Goal: Information Seeking & Learning: Check status

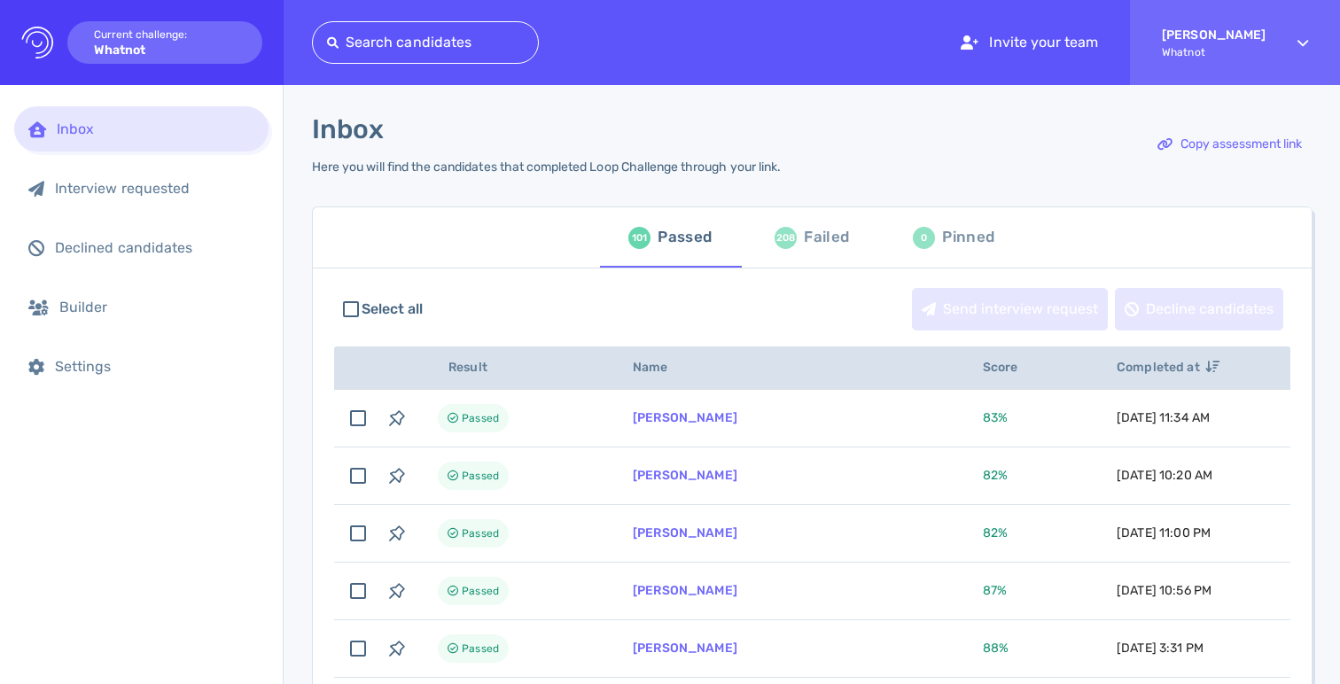
click at [806, 219] on div "208 Failed" at bounding box center [811, 238] width 74 height 50
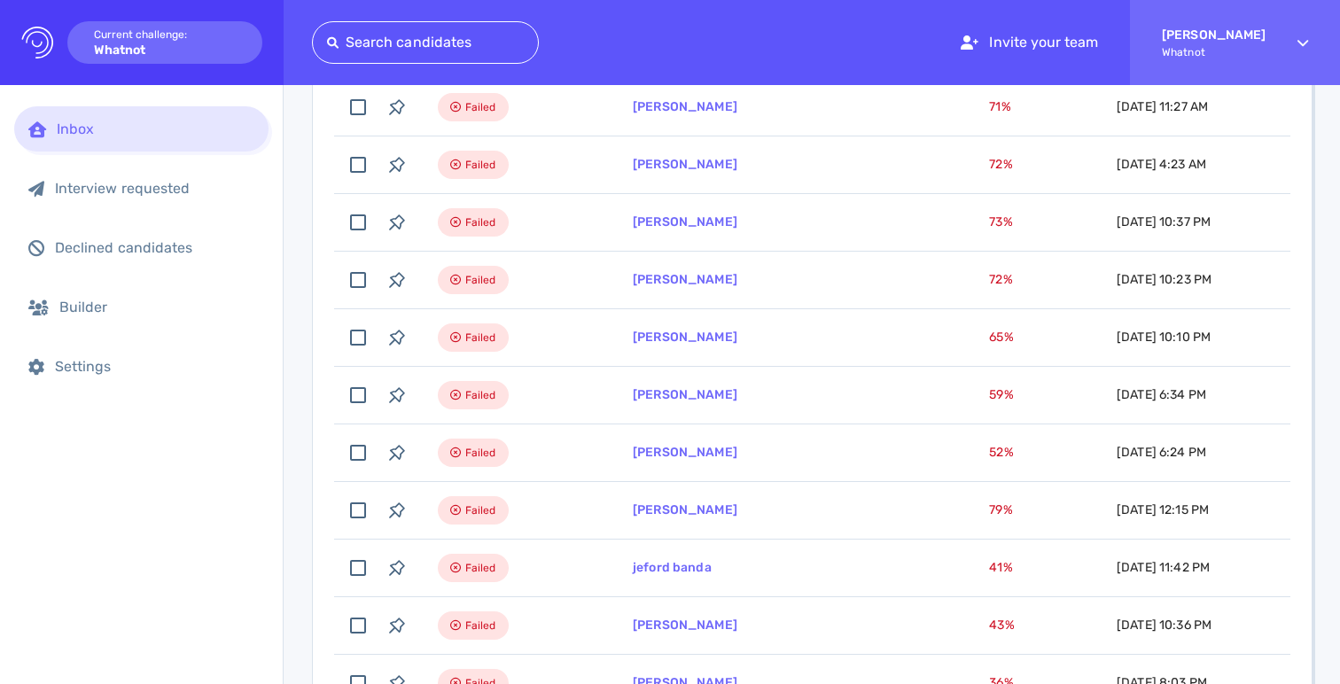
scroll to position [370, 0]
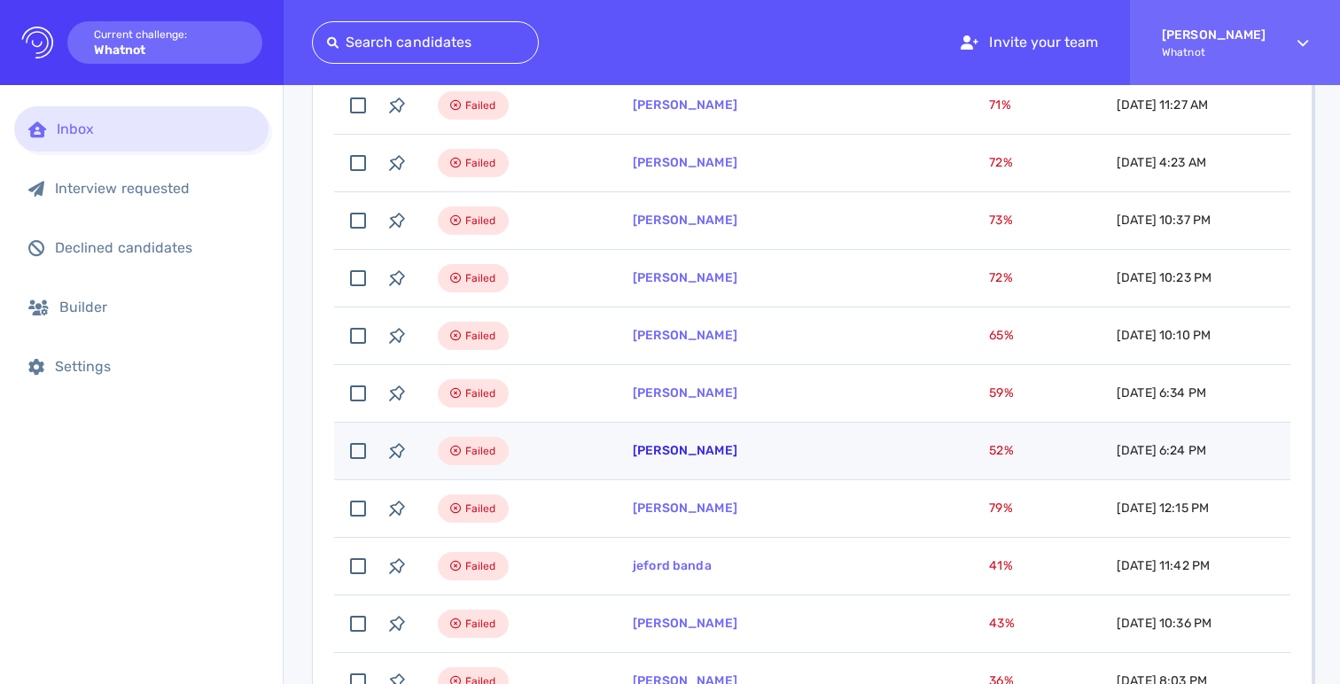
click at [662, 450] on link "Siofra Lee" at bounding box center [685, 450] width 105 height 15
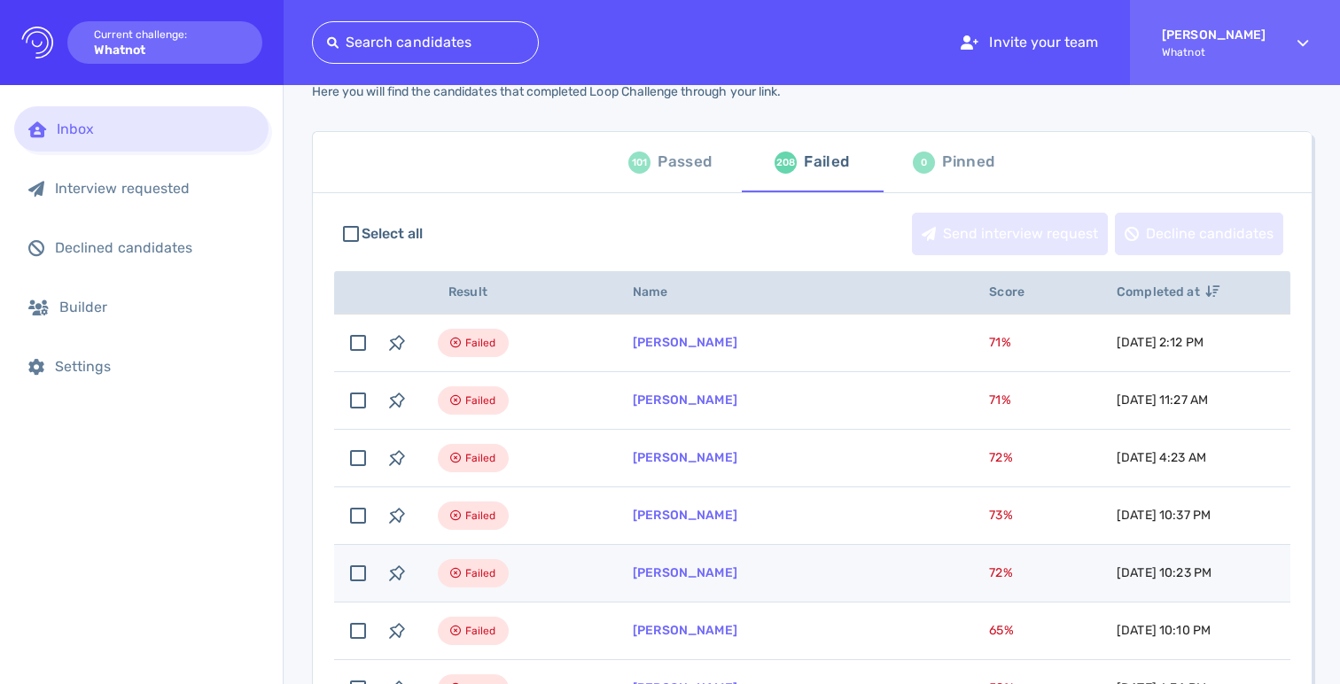
scroll to position [0, 0]
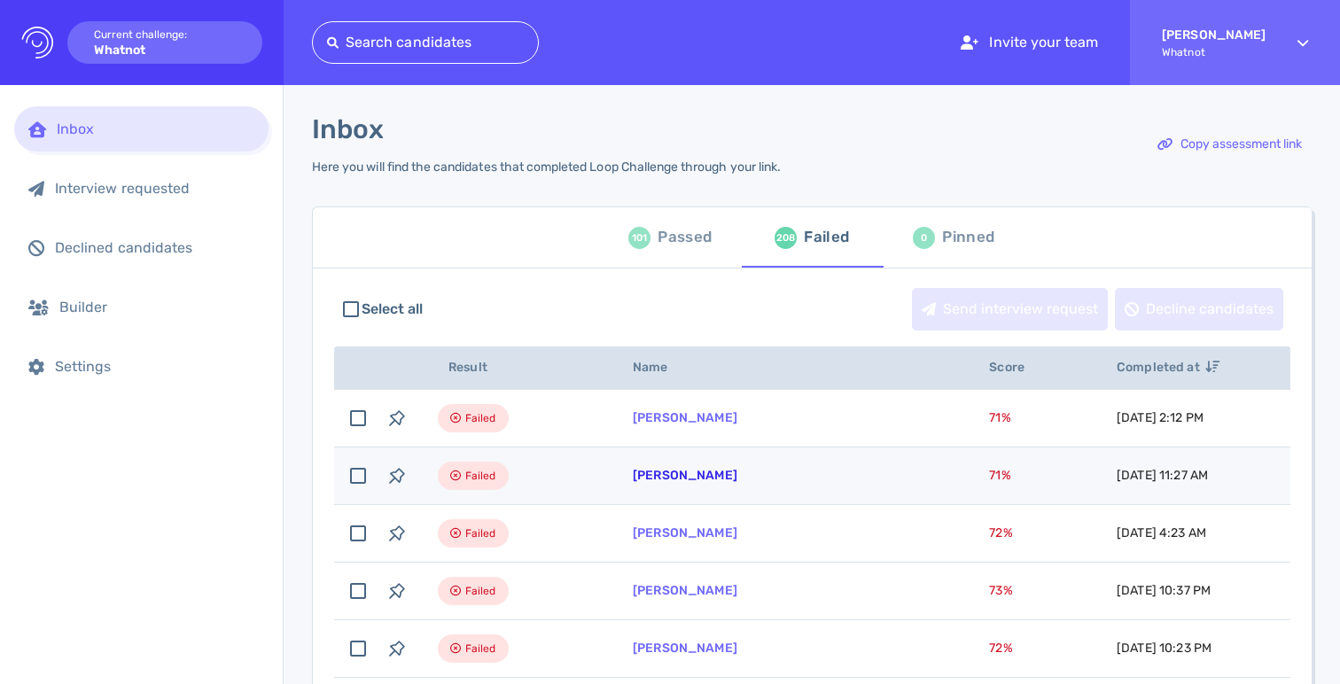
click at [670, 476] on link "[PERSON_NAME]" at bounding box center [685, 475] width 105 height 15
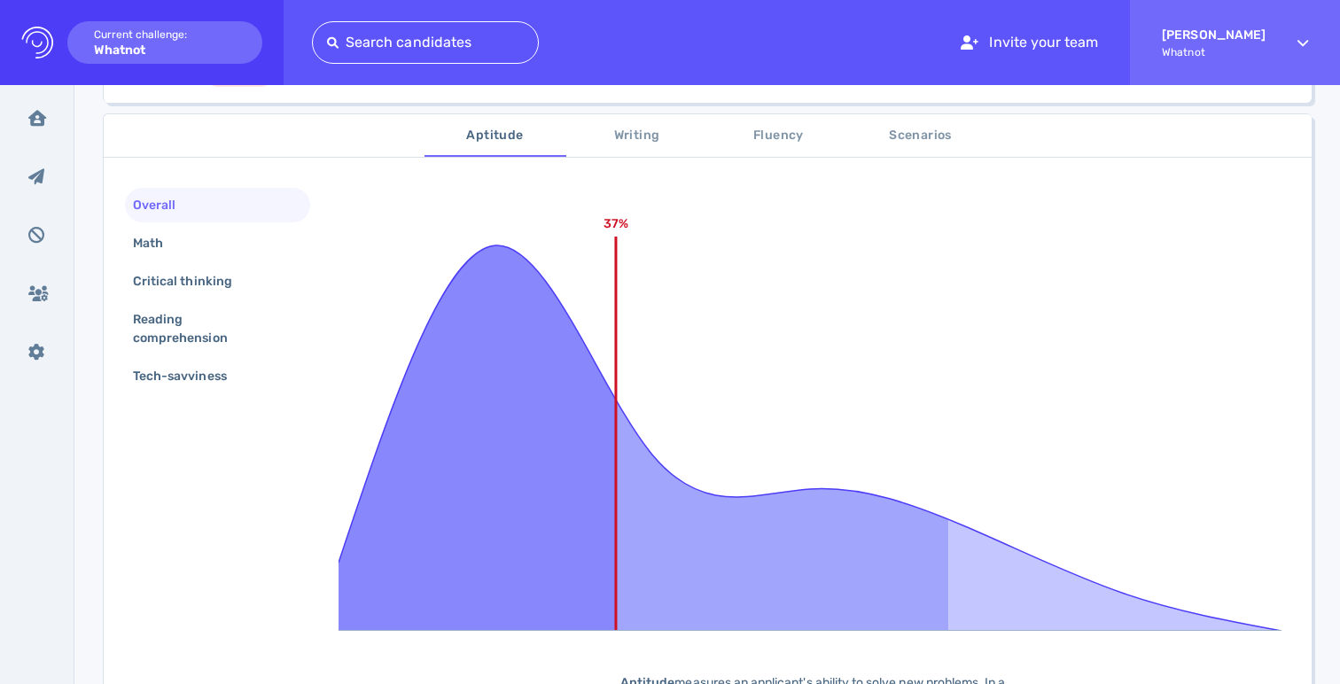
scroll to position [273, 0]
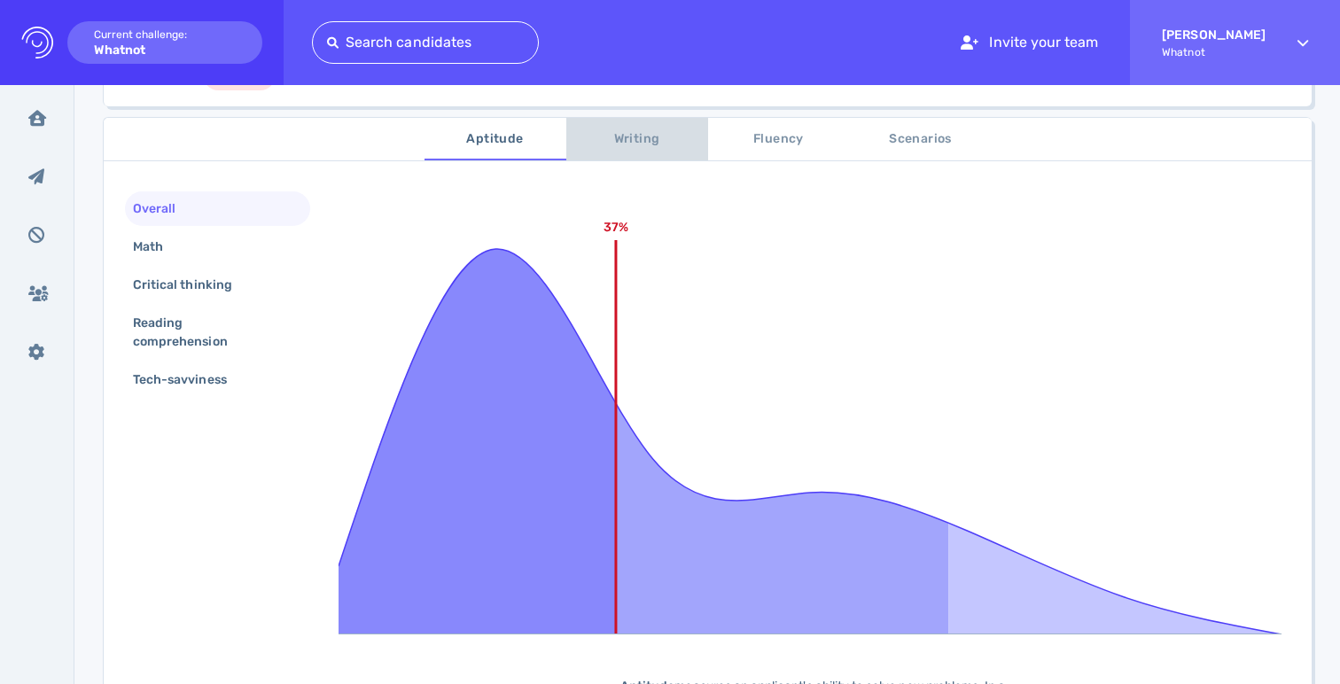
click at [640, 147] on span "Writing" at bounding box center [637, 139] width 120 height 22
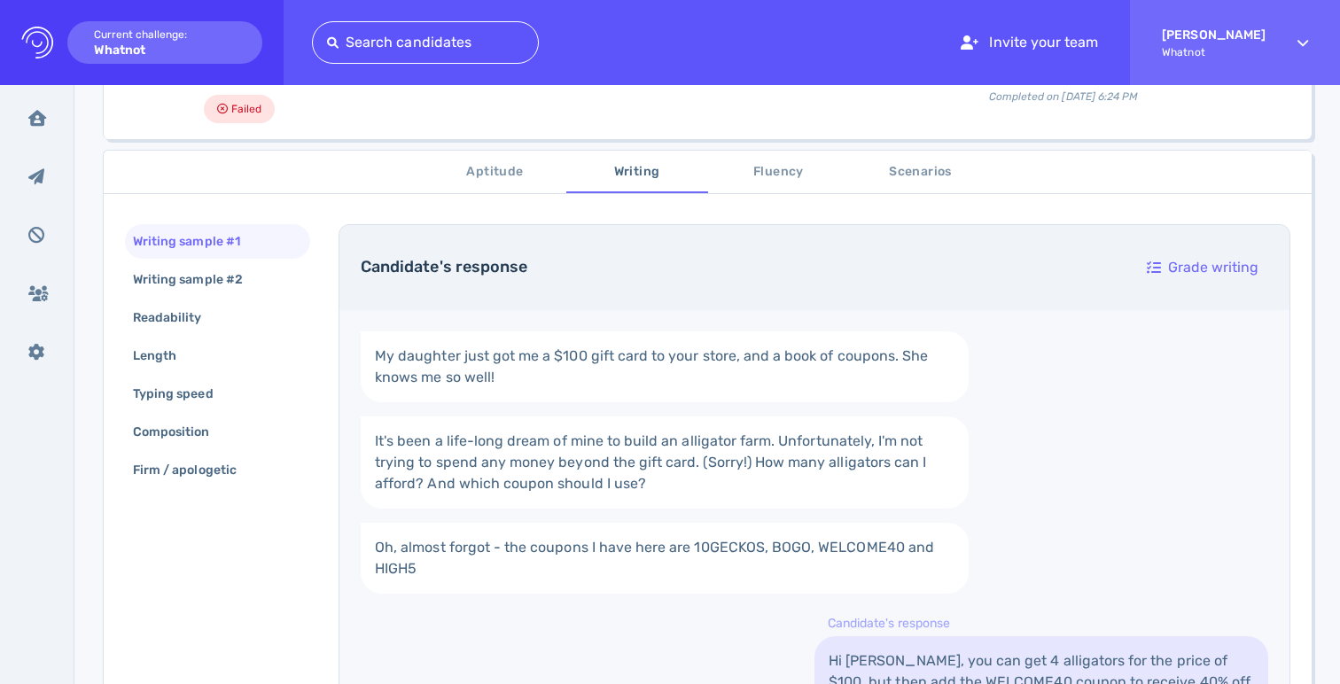
scroll to position [239, 0]
click at [755, 173] on span "Fluency" at bounding box center [779, 173] width 120 height 22
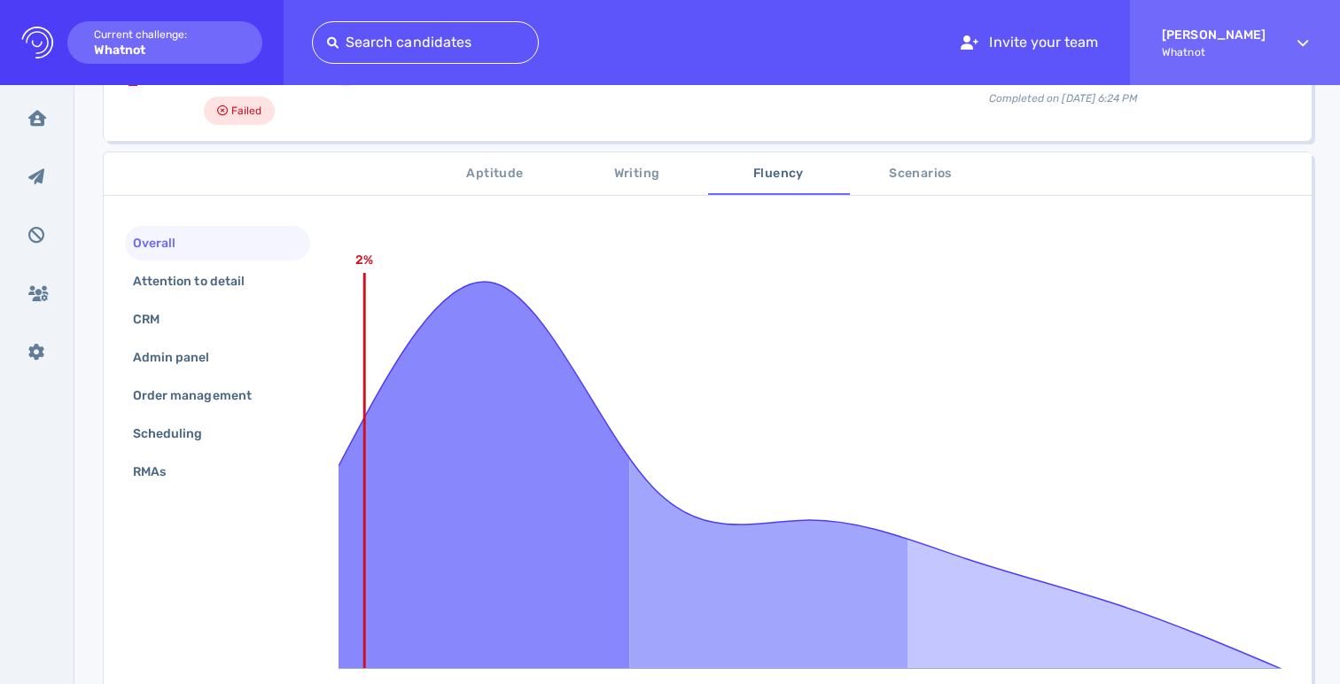
scroll to position [208, 0]
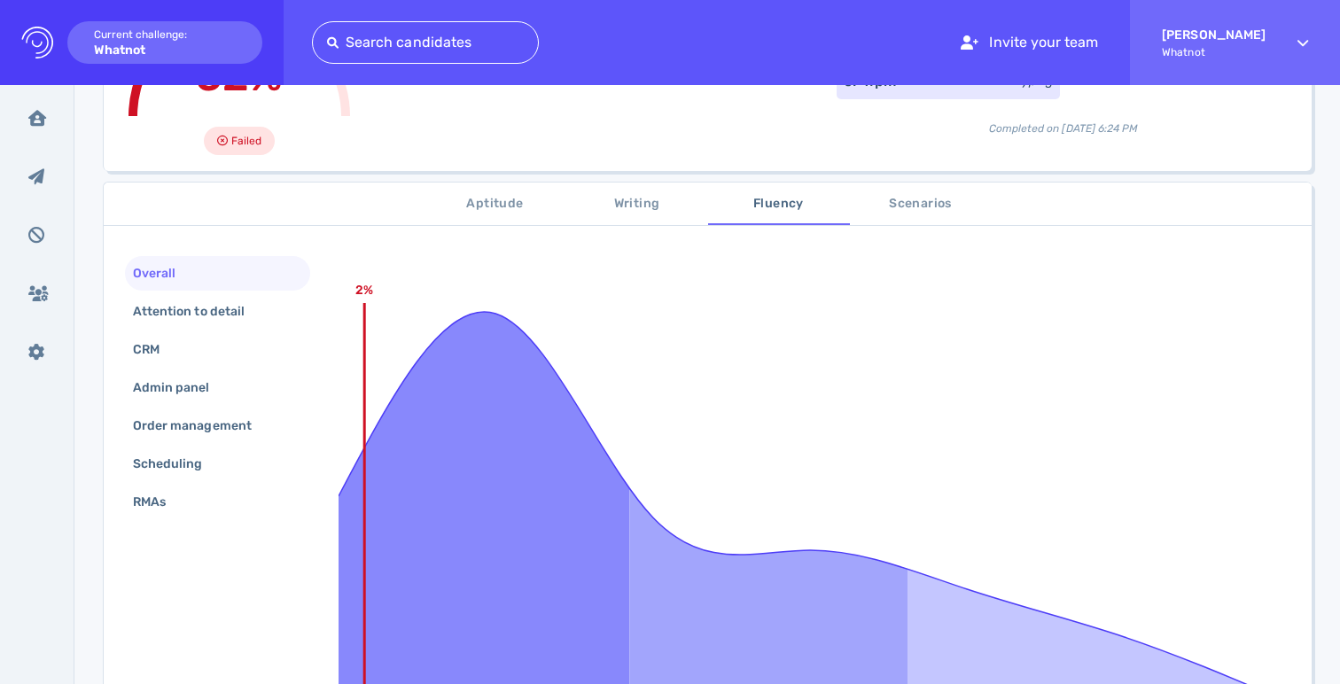
click at [912, 202] on span "Scenarios" at bounding box center [920, 204] width 120 height 22
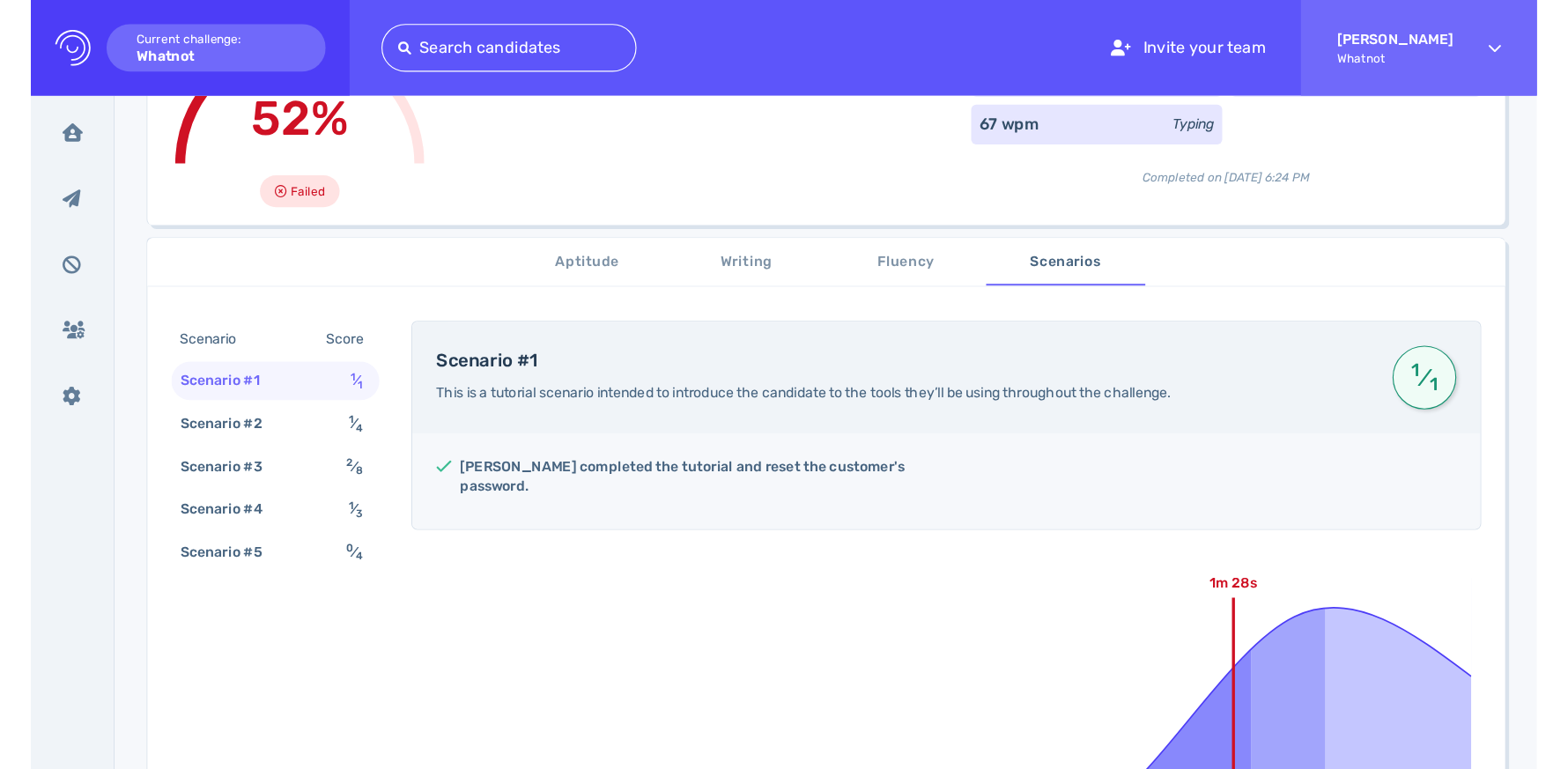
scroll to position [69, 0]
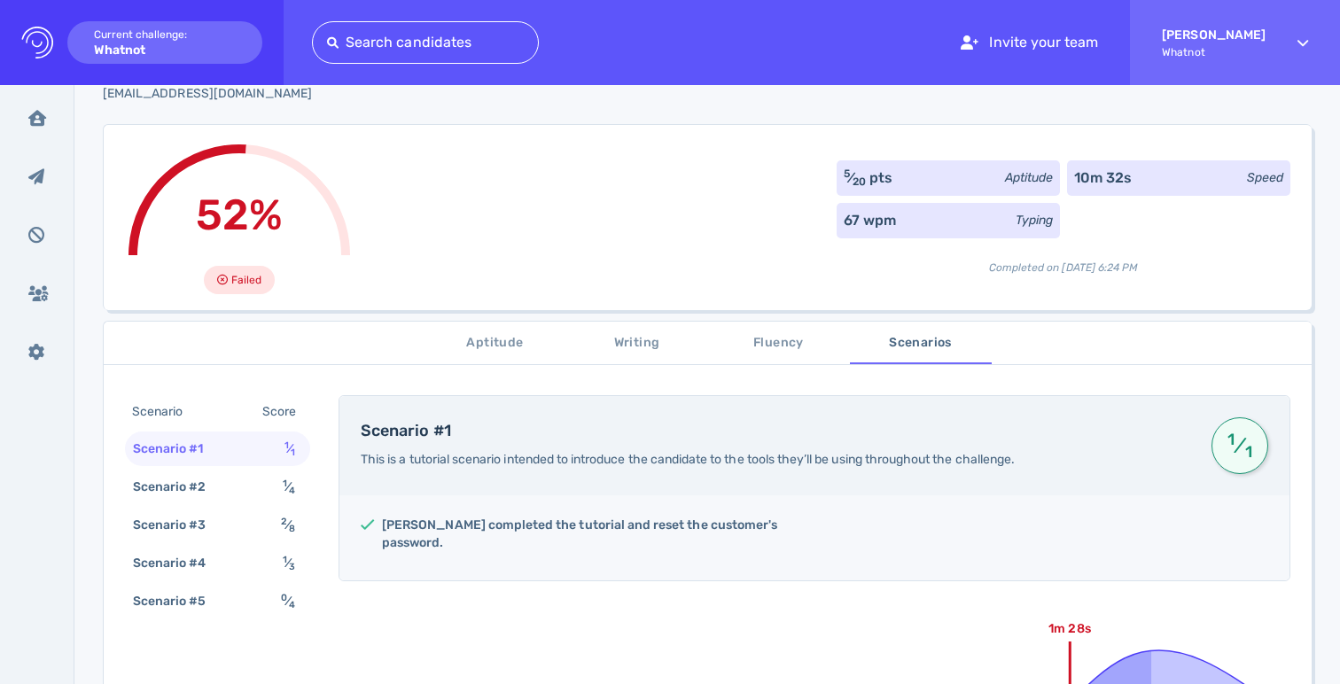
click at [477, 346] on span "Aptitude" at bounding box center [495, 343] width 120 height 22
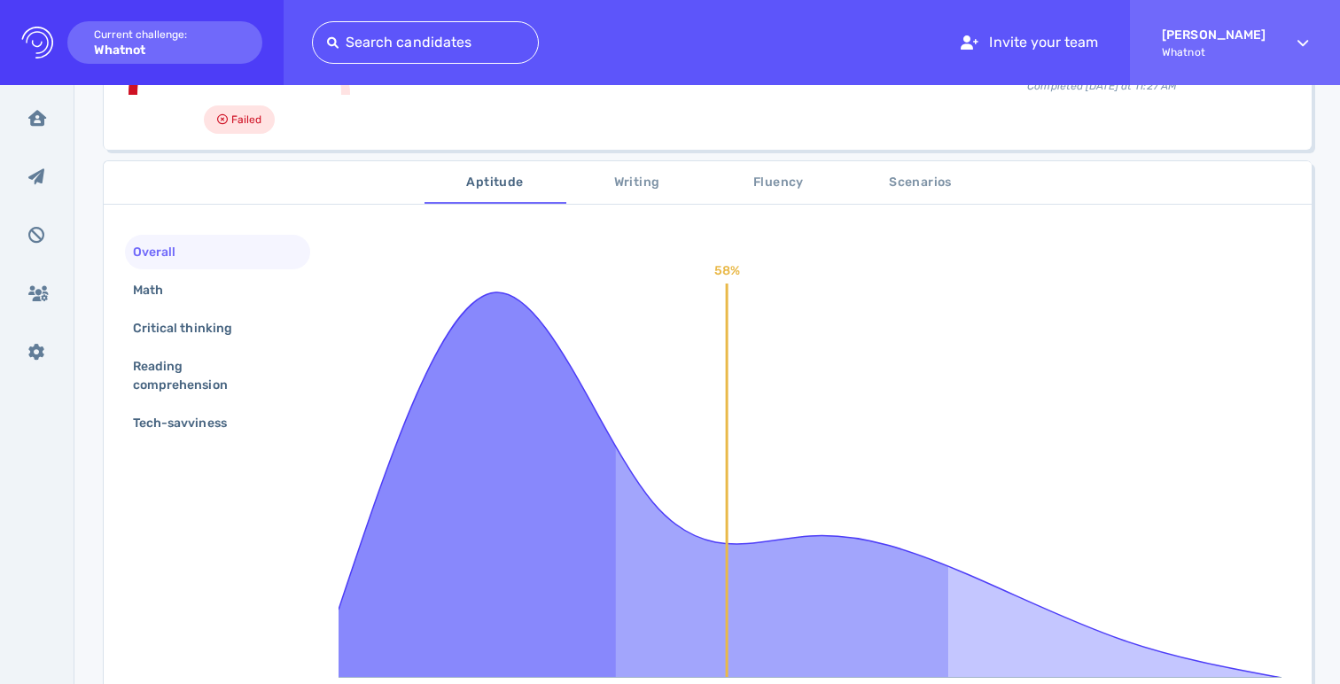
scroll to position [210, 0]
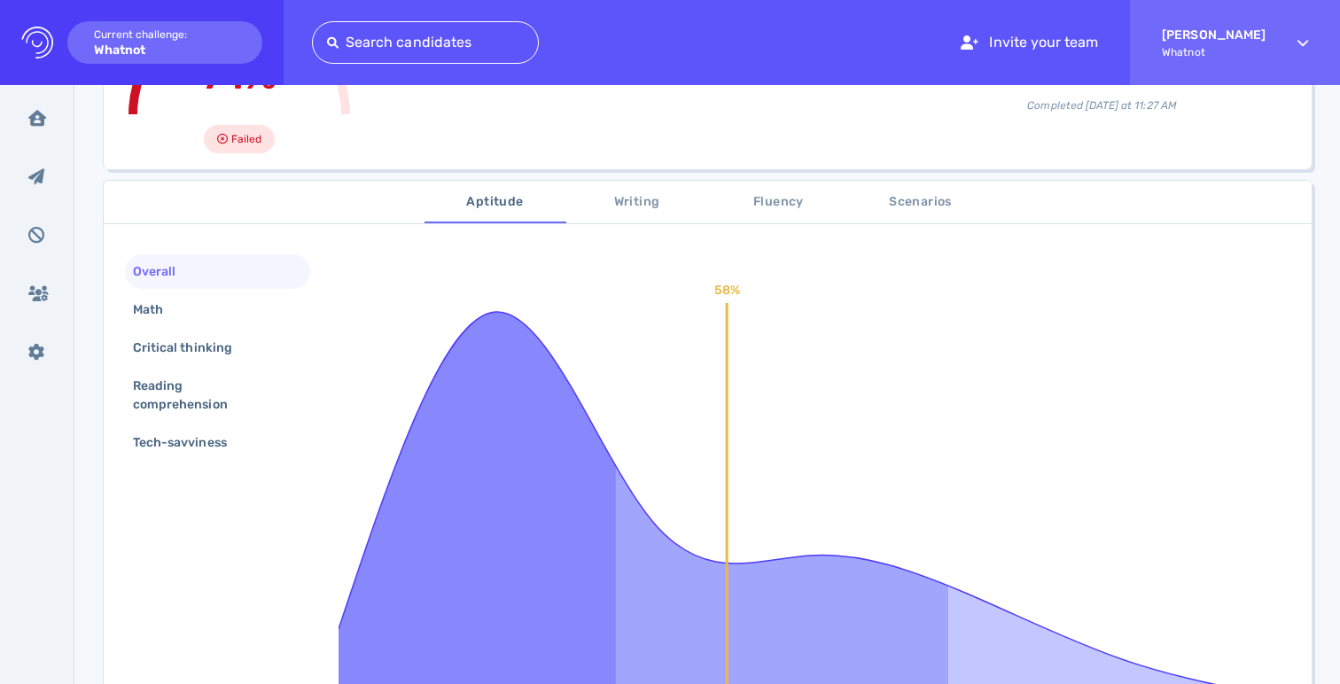
click at [641, 215] on button "Writing" at bounding box center [637, 202] width 142 height 43
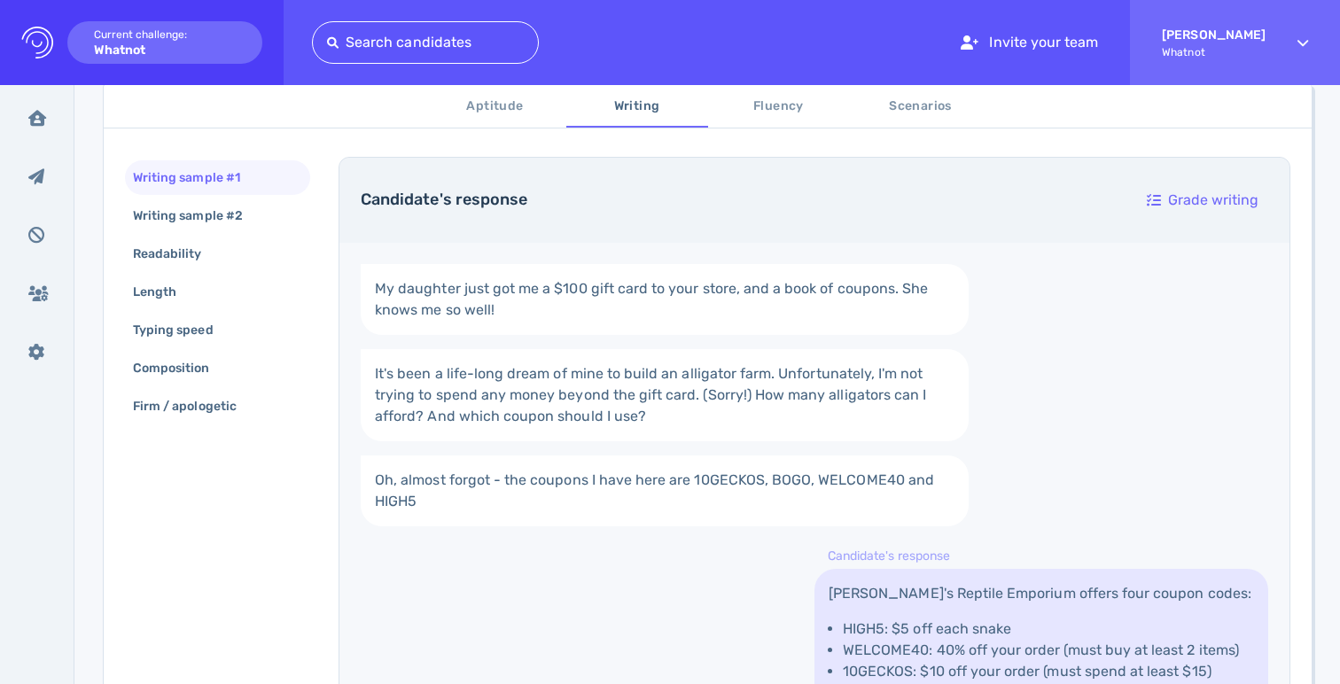
scroll to position [284, 0]
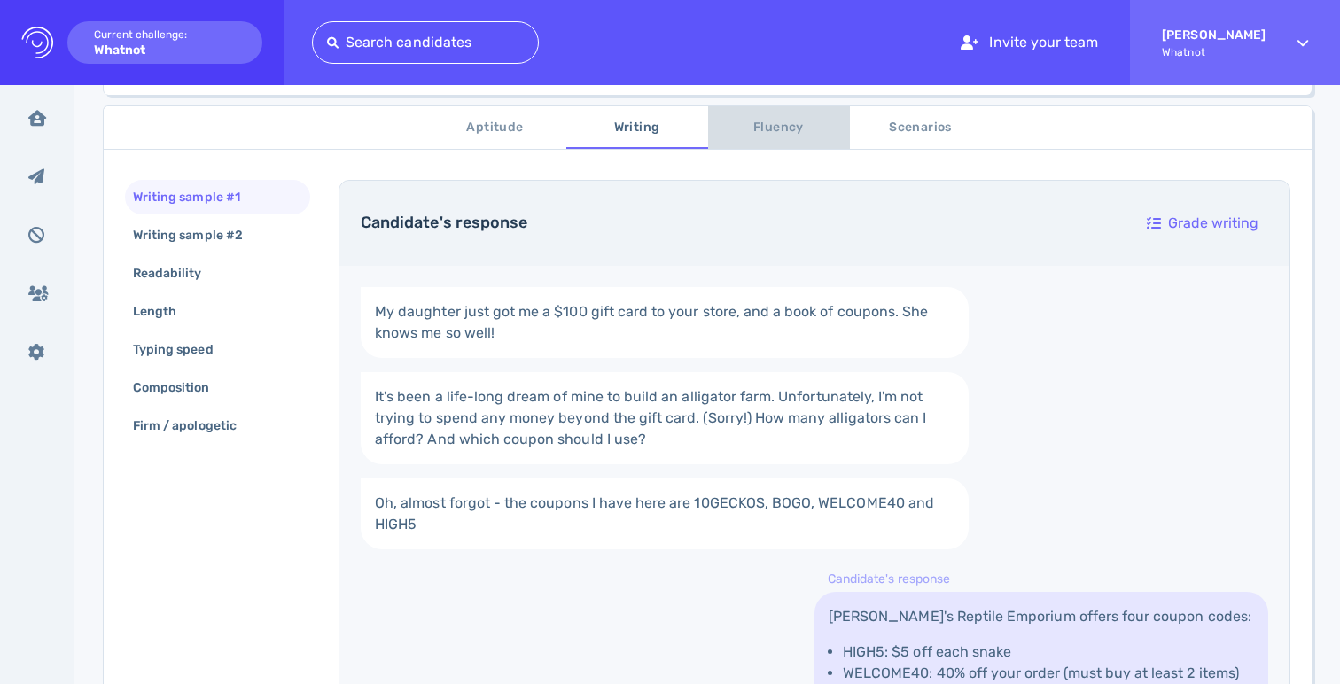
click at [764, 131] on span "Fluency" at bounding box center [779, 128] width 120 height 22
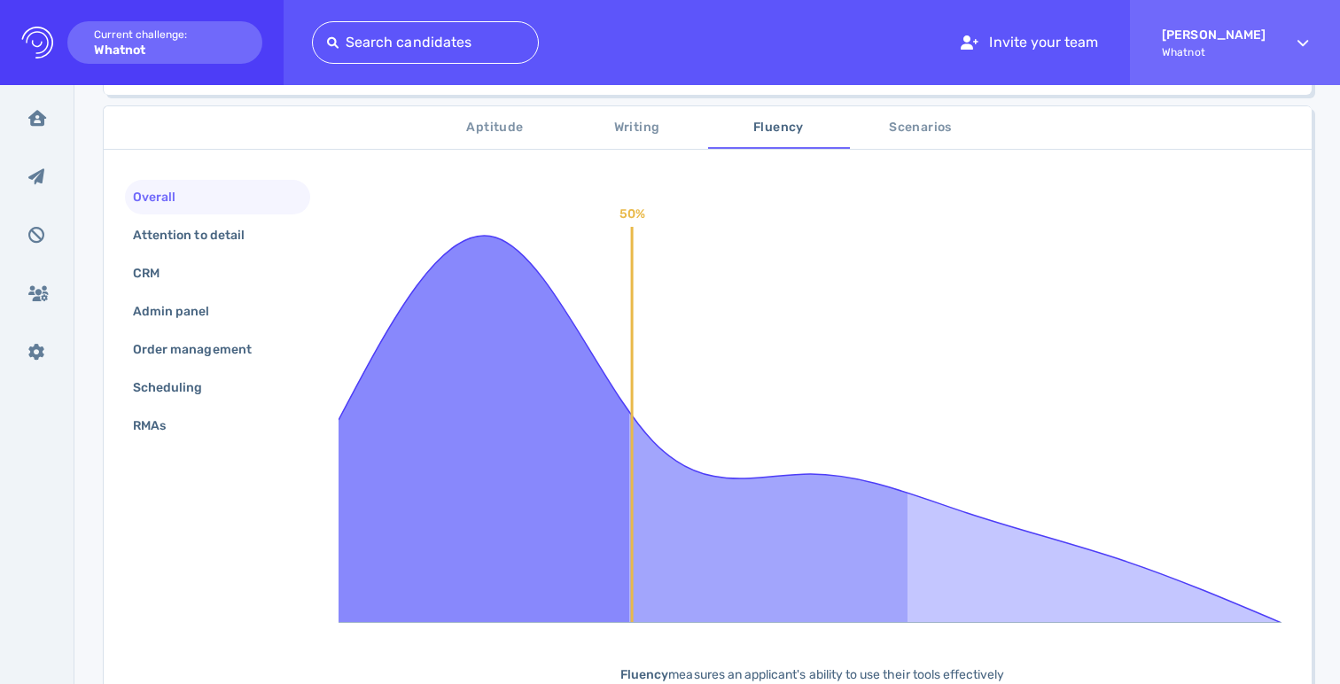
click at [661, 131] on span "Writing" at bounding box center [637, 128] width 120 height 22
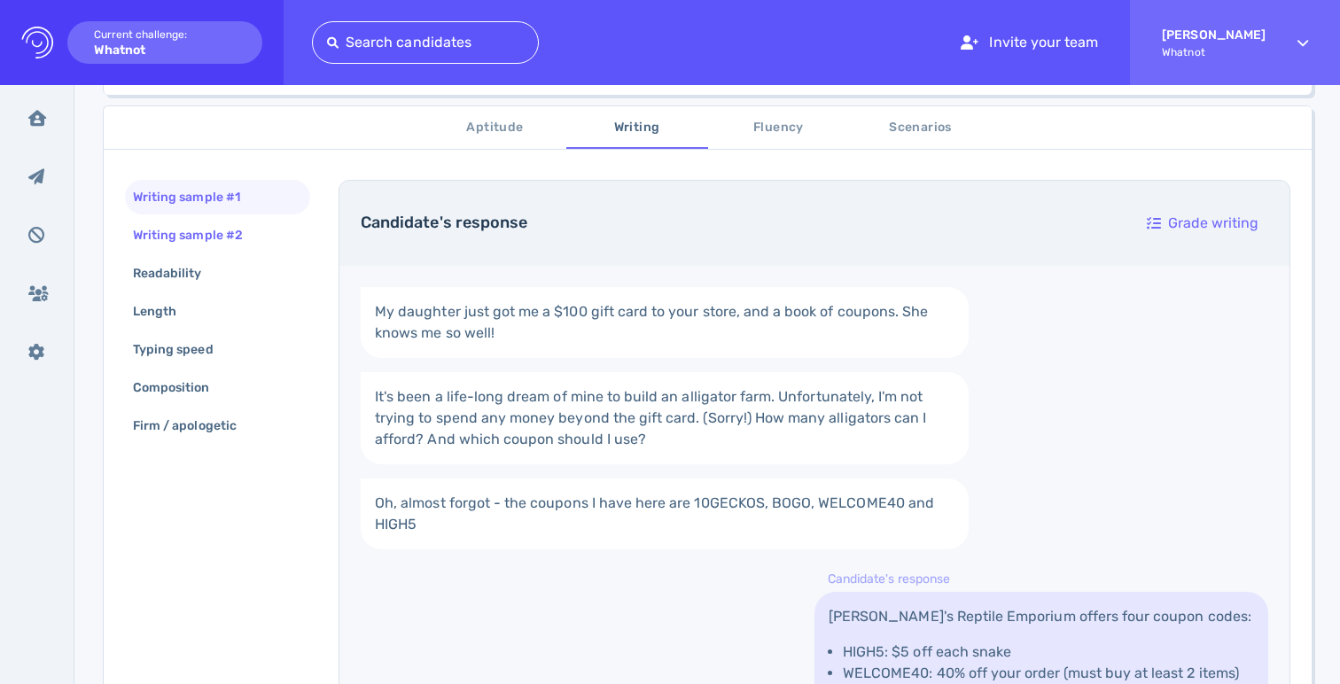
click at [235, 229] on div "Writing sample #2" at bounding box center [196, 235] width 135 height 26
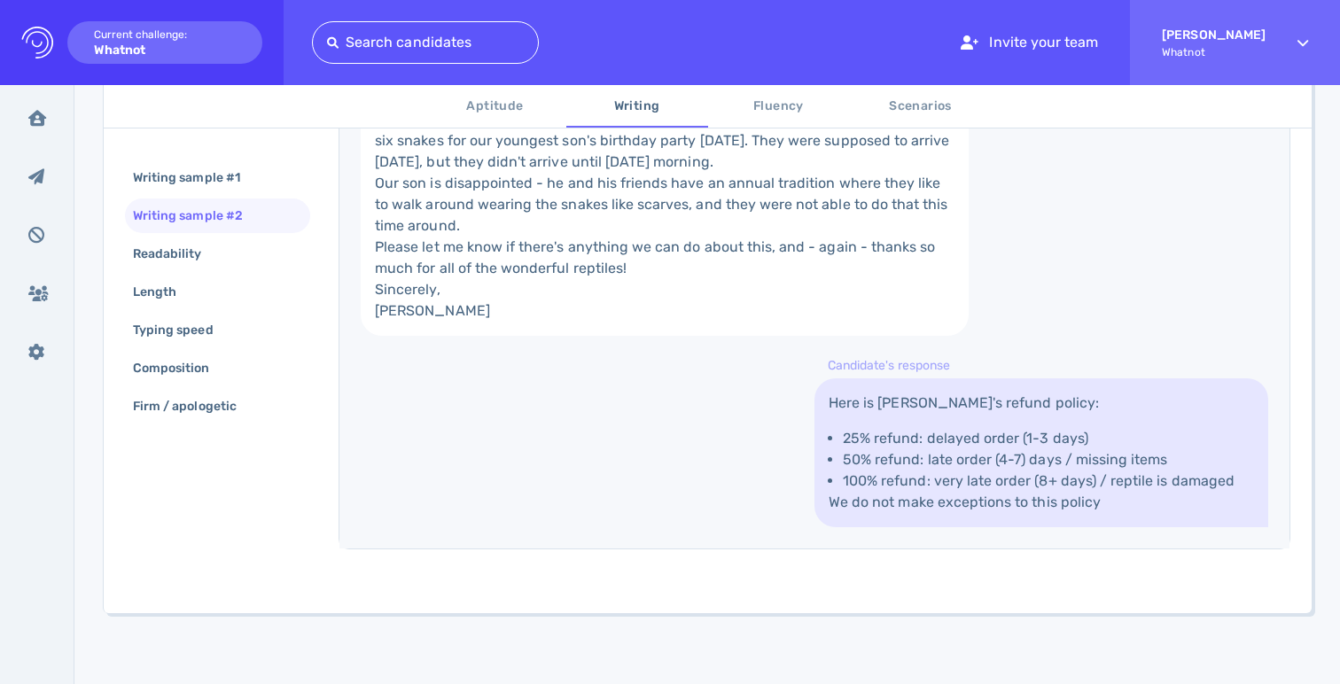
scroll to position [753, 0]
click at [157, 252] on div "Readability" at bounding box center [176, 254] width 94 height 26
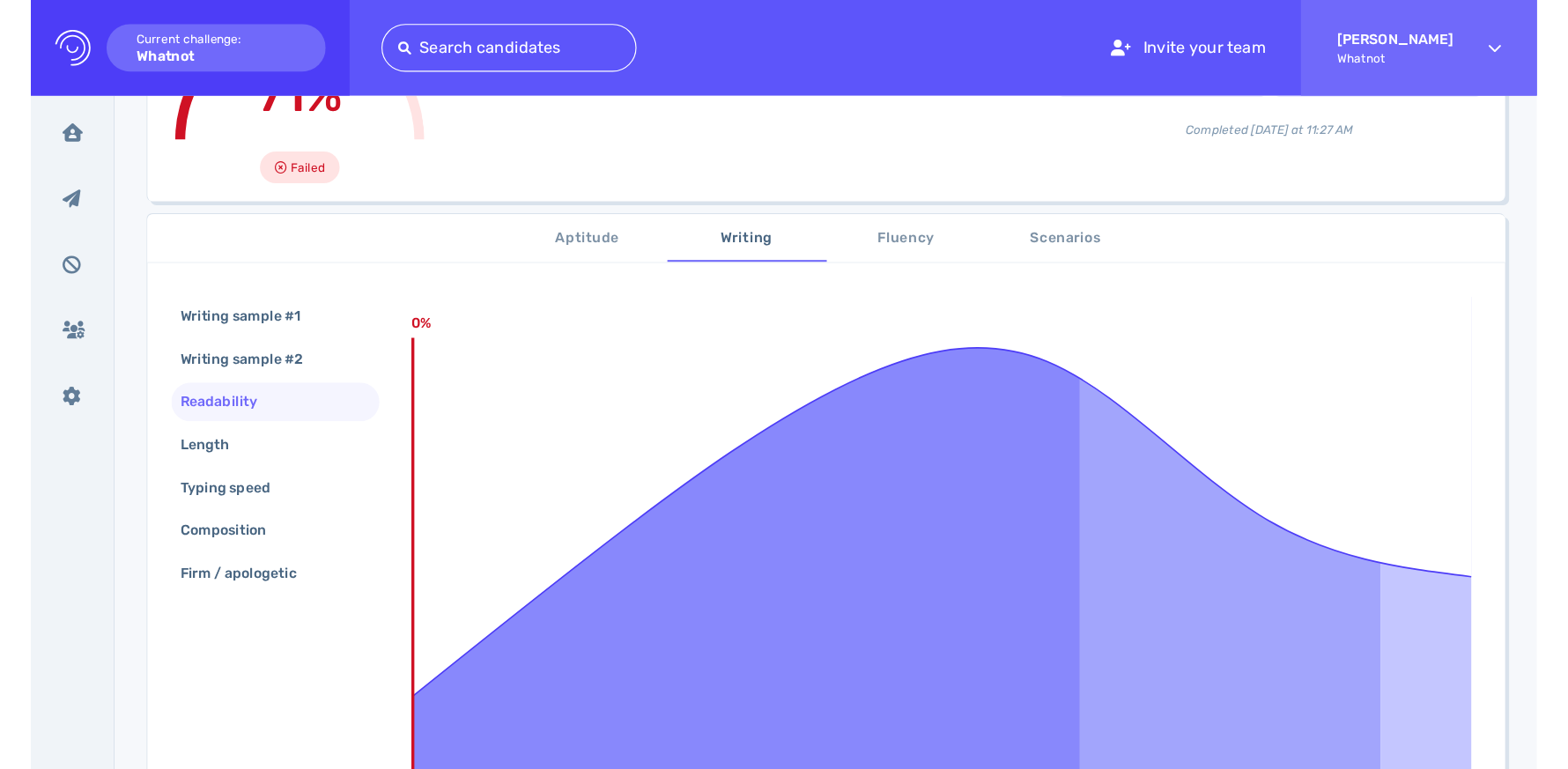
scroll to position [167, 0]
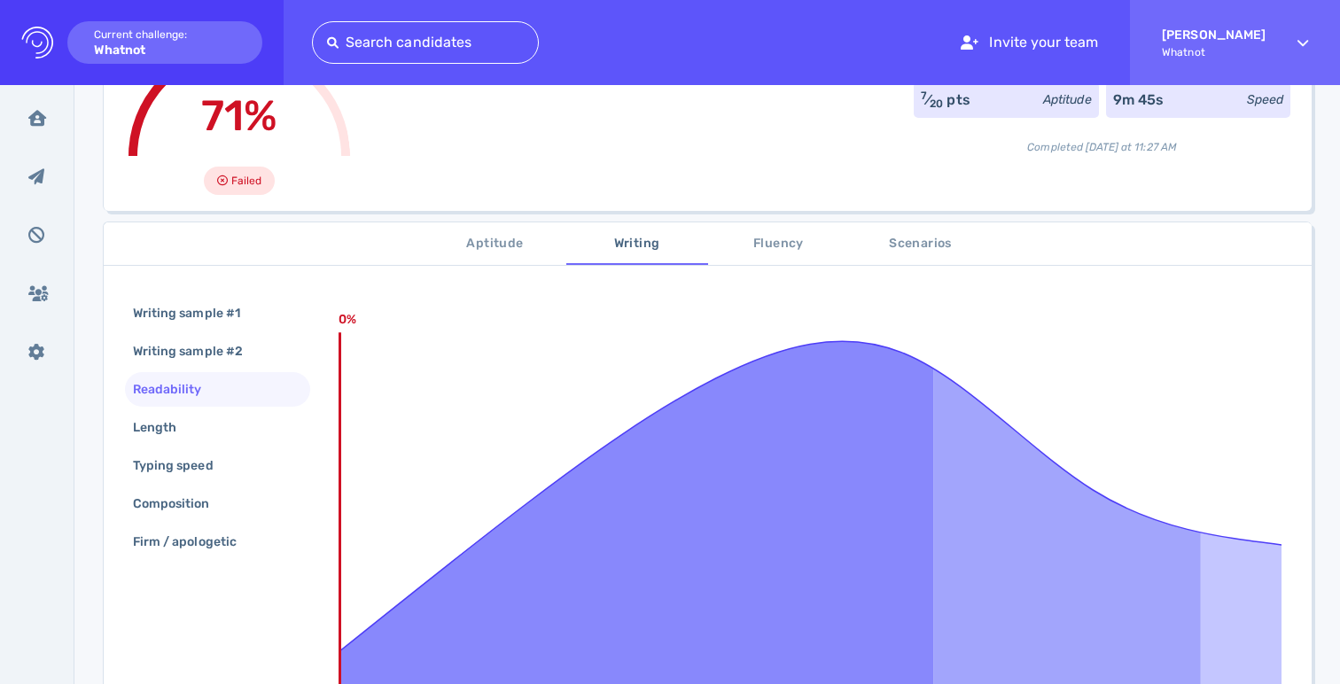
click at [773, 249] on span "Fluency" at bounding box center [779, 244] width 120 height 22
